Goal: Transaction & Acquisition: Purchase product/service

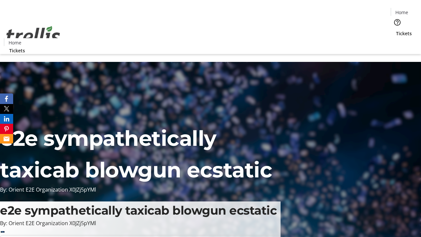
click at [396, 30] on span "Tickets" at bounding box center [404, 33] width 16 height 7
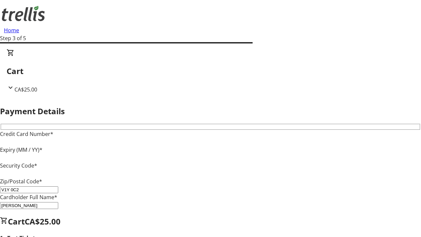
type input "V1Y 0C2"
